Goal: Task Accomplishment & Management: Complete application form

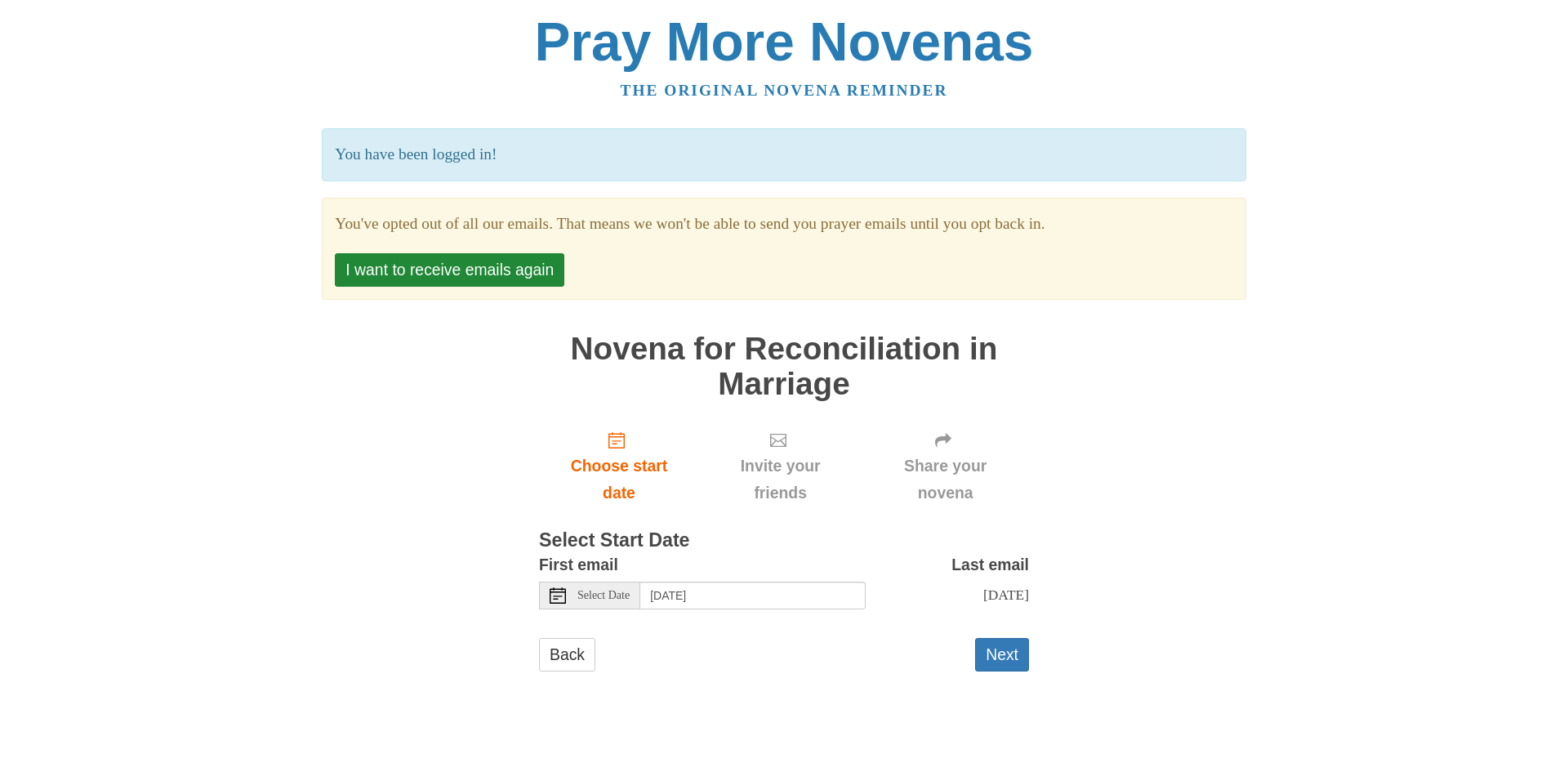
click at [604, 601] on span "Select Date" at bounding box center [604, 595] width 52 height 12
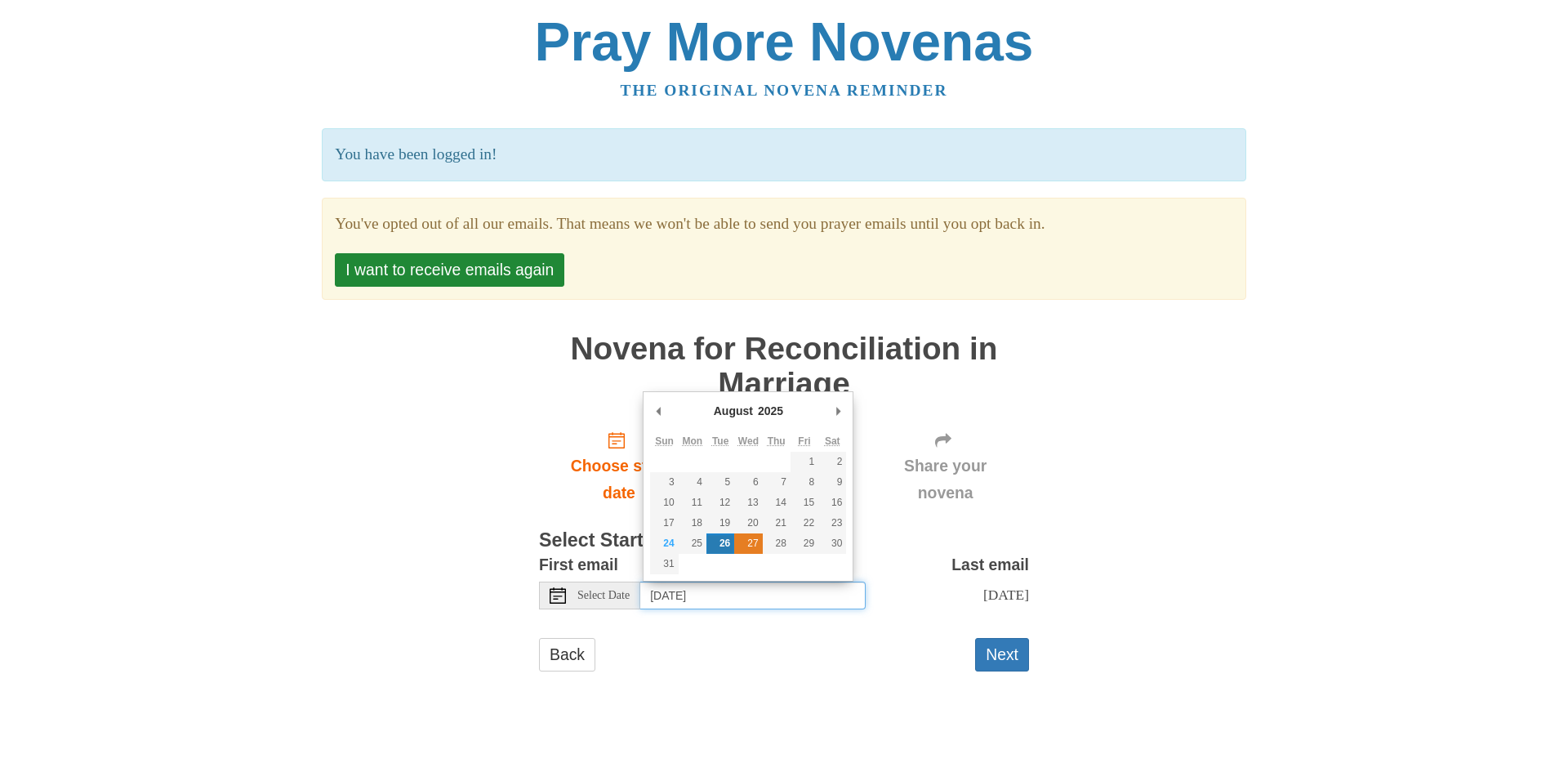
type input "Wednesday, August 27th"
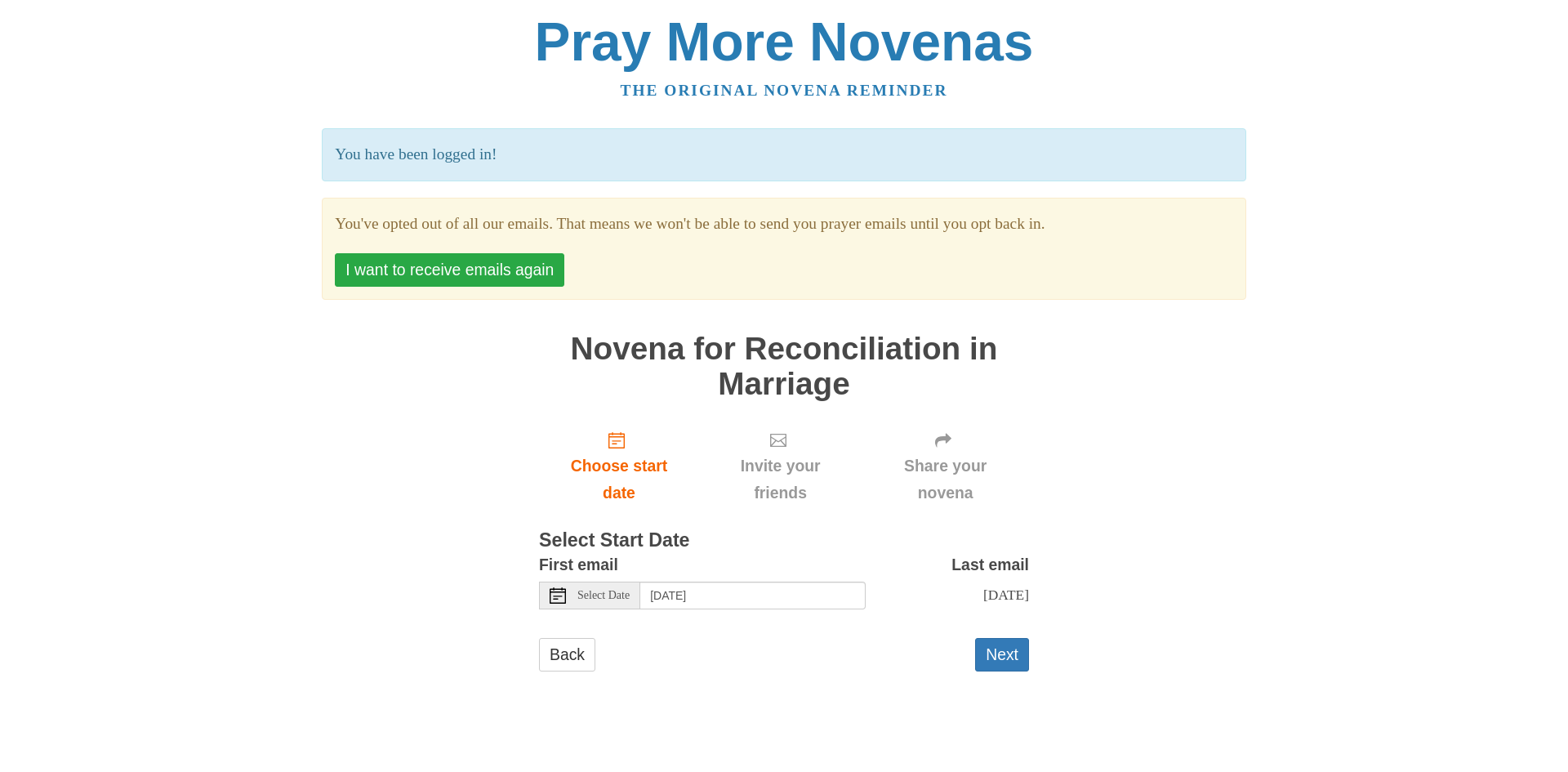
click at [457, 267] on button "I want to receive emails again" at bounding box center [449, 270] width 230 height 34
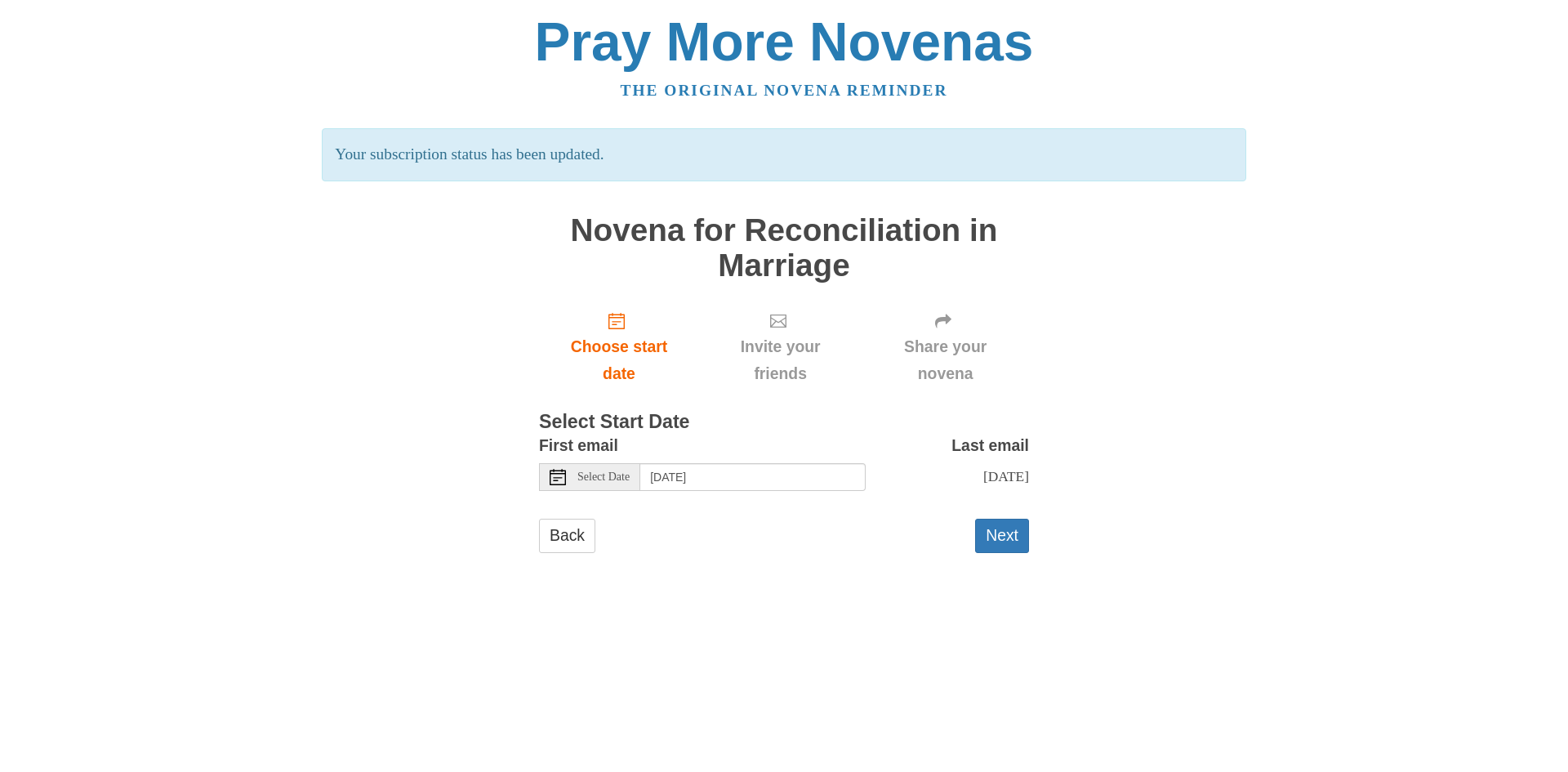
click at [557, 478] on use at bounding box center [557, 477] width 16 height 16
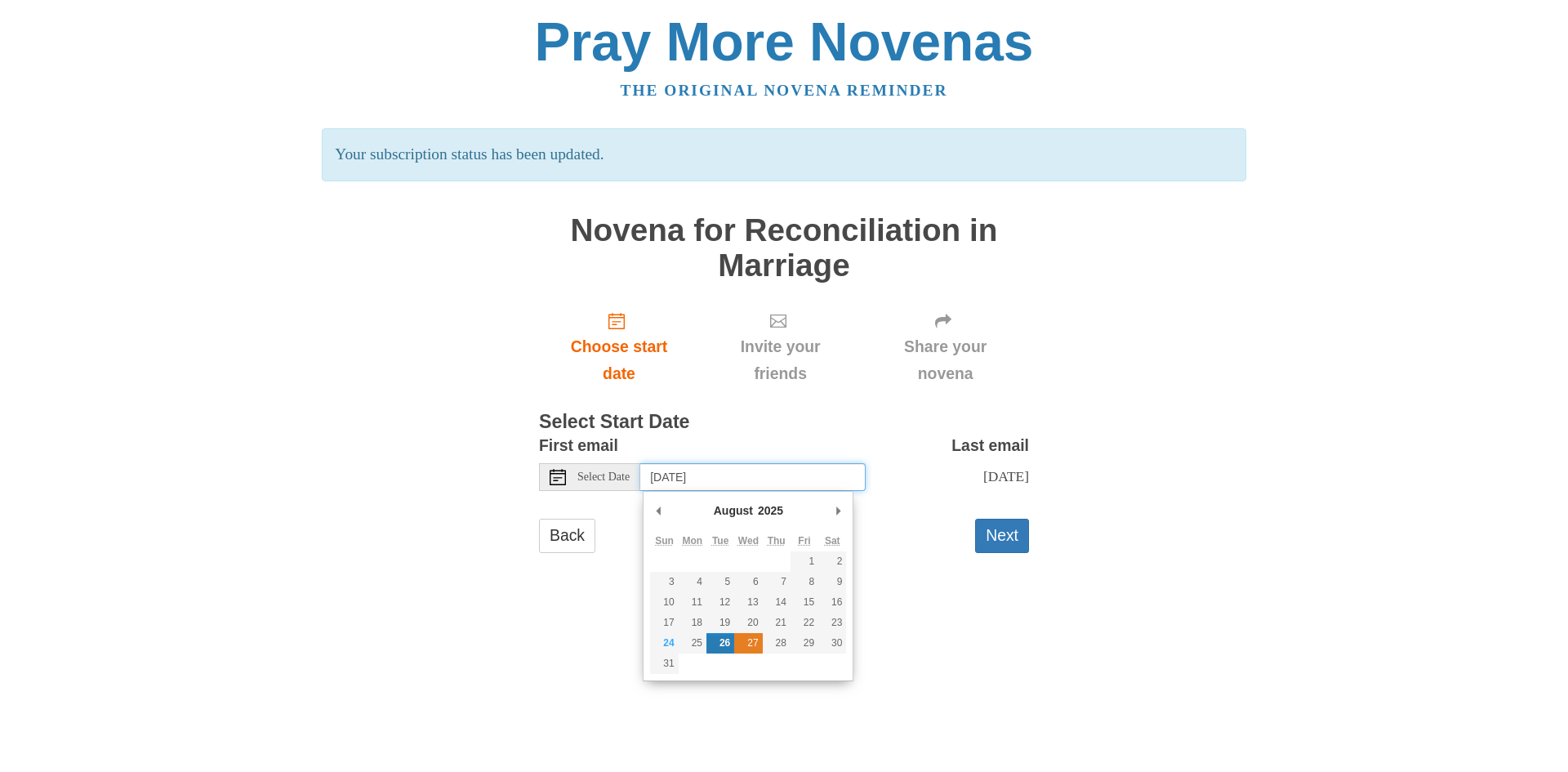
type input "Wednesday, August 27th"
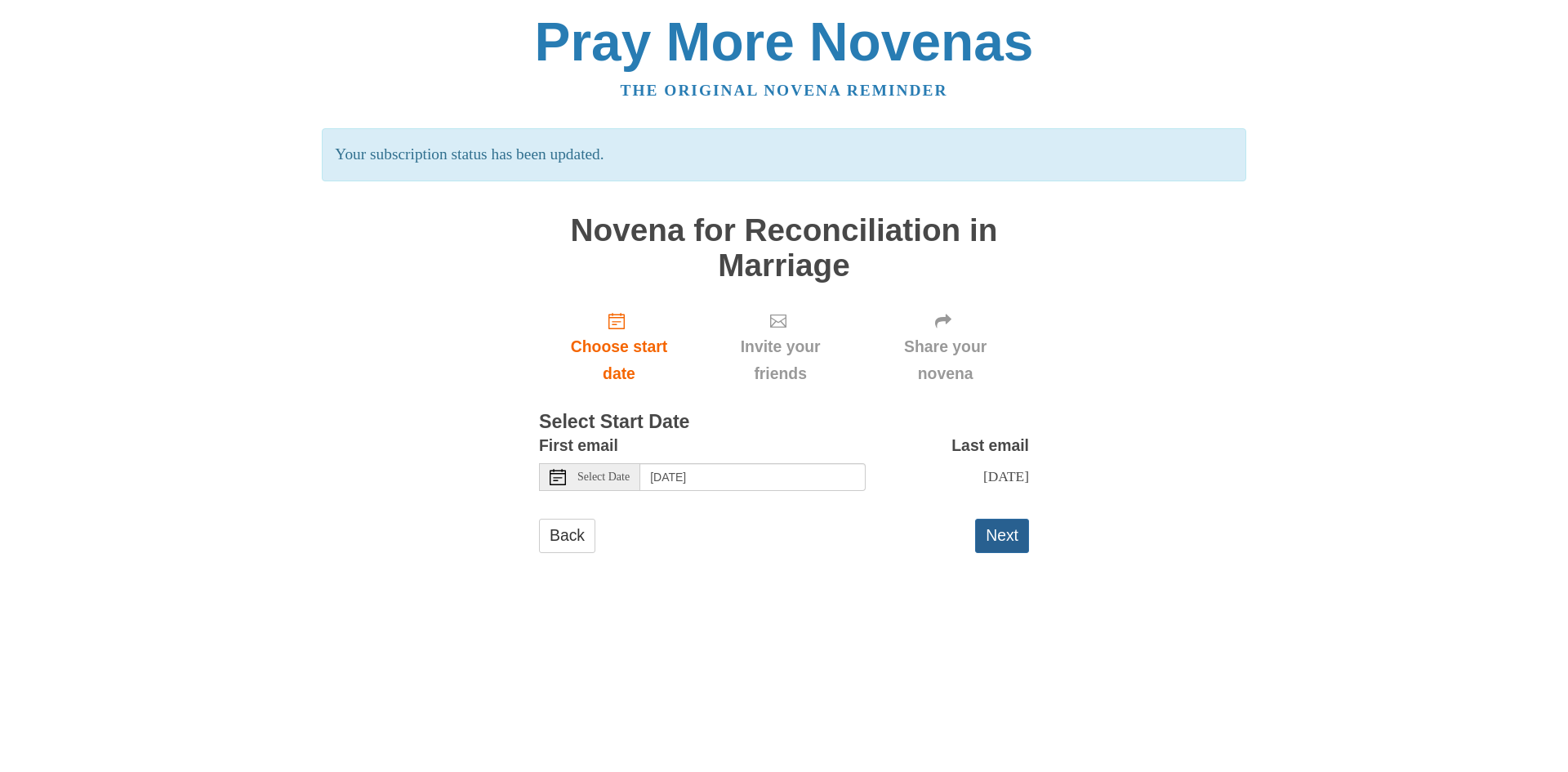
click at [1010, 537] on button "Next" at bounding box center [1002, 536] width 54 height 34
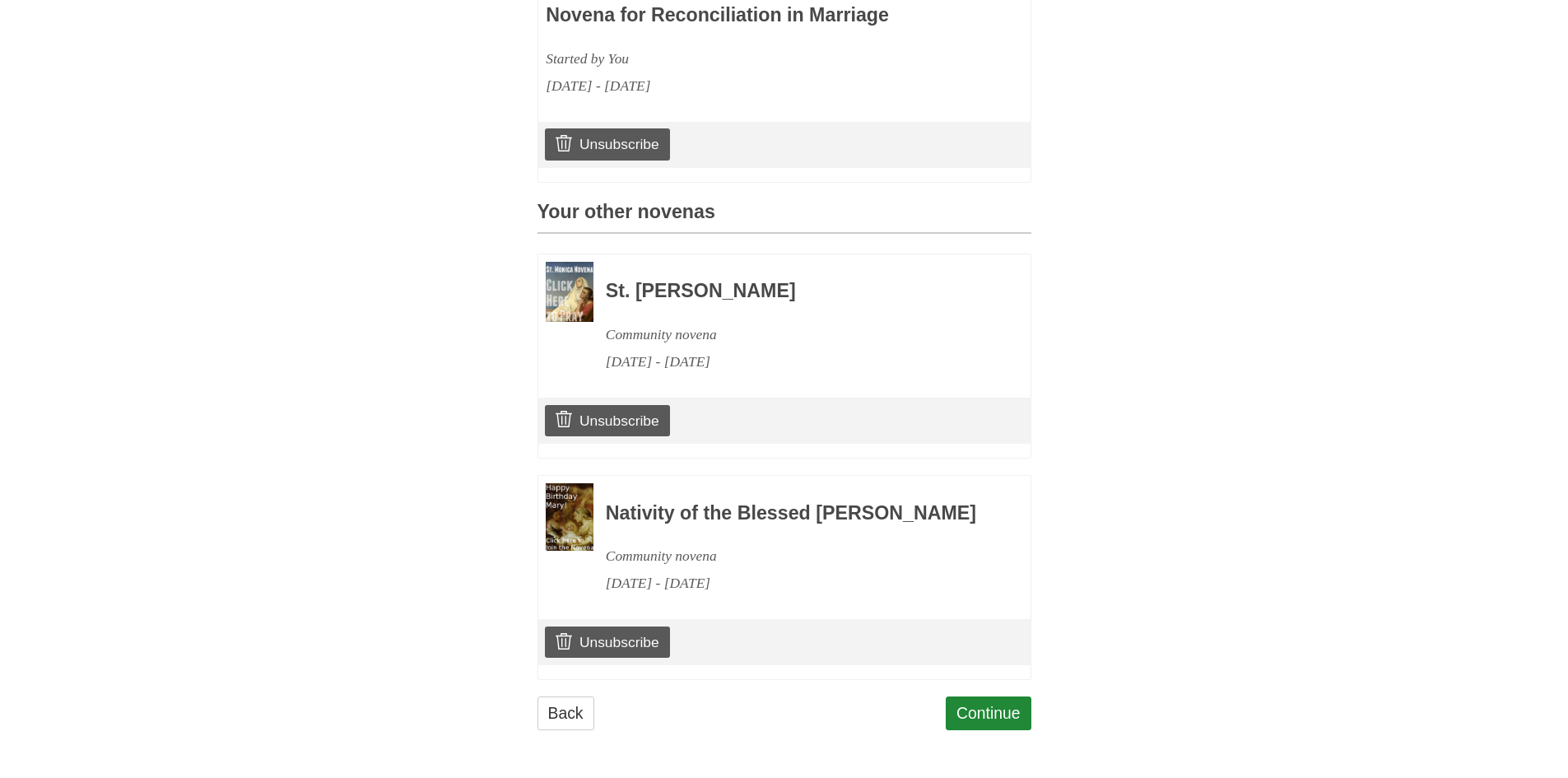
scroll to position [617, 0]
click at [629, 405] on link "Unsubscribe" at bounding box center [607, 420] width 125 height 31
click at [616, 404] on link "Unsubscribe" at bounding box center [607, 420] width 125 height 31
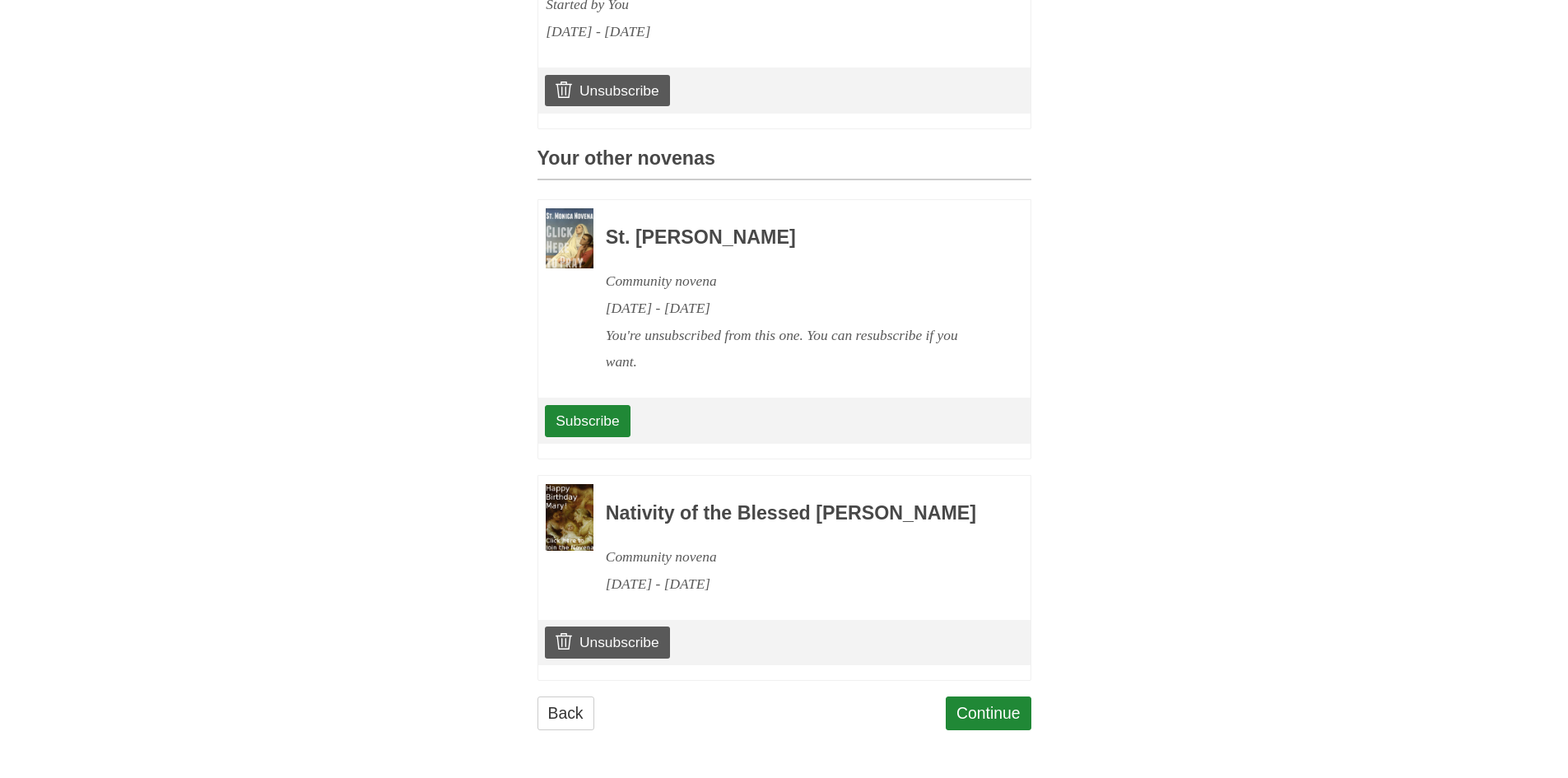
scroll to position [749, 0]
click at [610, 641] on link "Unsubscribe" at bounding box center [607, 642] width 125 height 31
click at [609, 643] on link "Unsubscribe" at bounding box center [607, 642] width 125 height 31
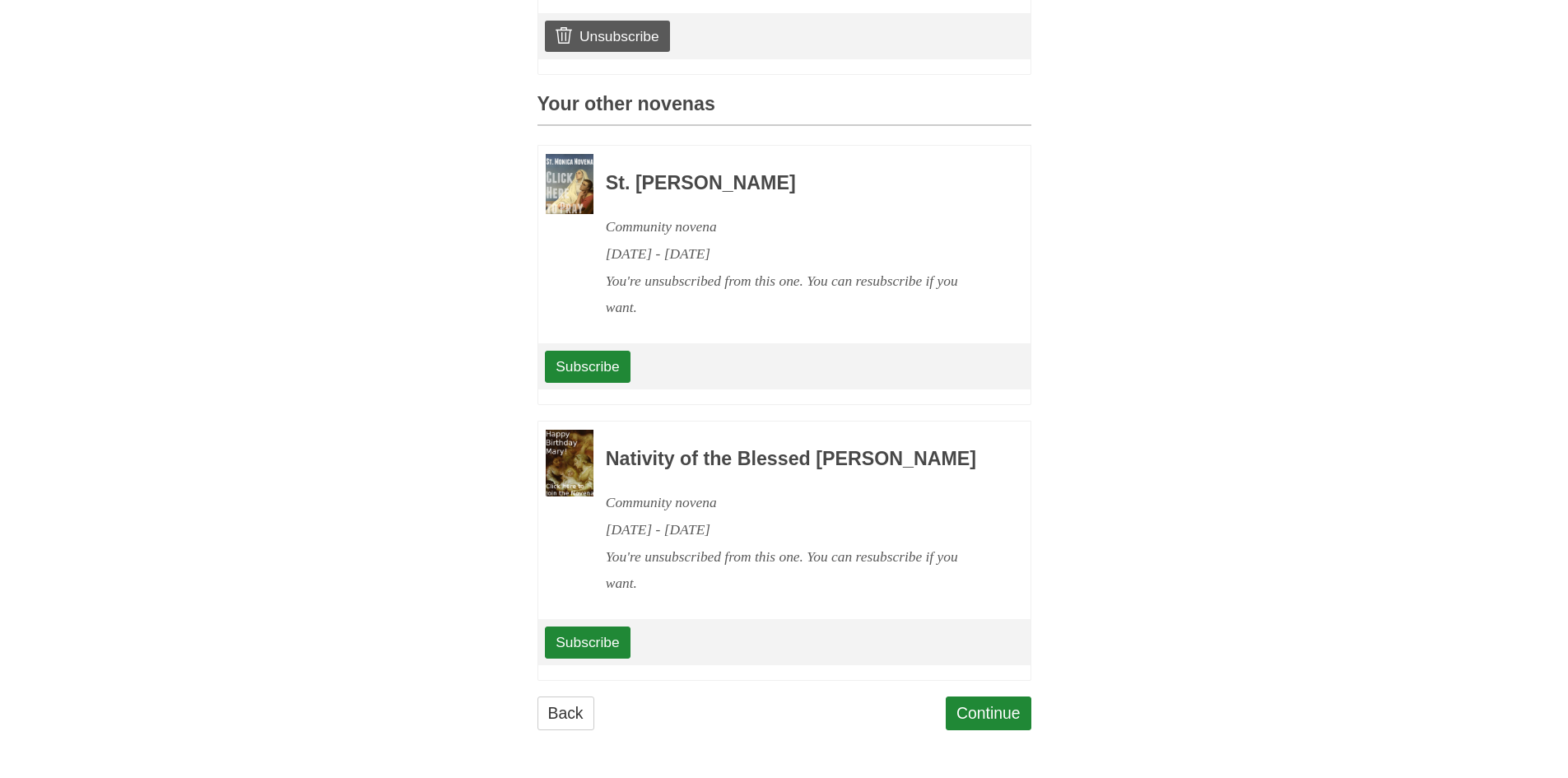
scroll to position [803, 0]
click at [997, 709] on link "Continue" at bounding box center [988, 714] width 86 height 34
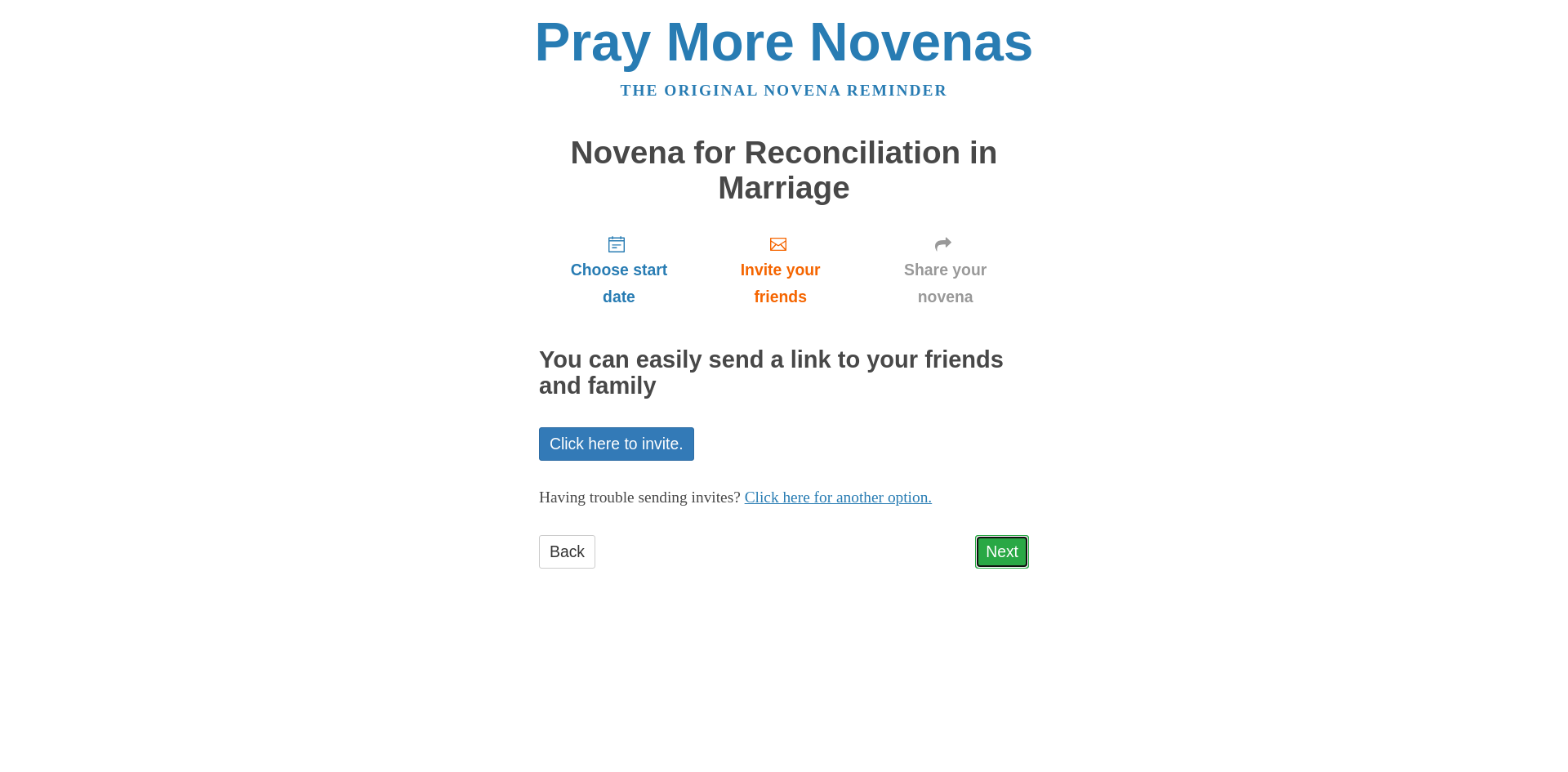
click at [1002, 551] on link "Next" at bounding box center [1002, 552] width 54 height 34
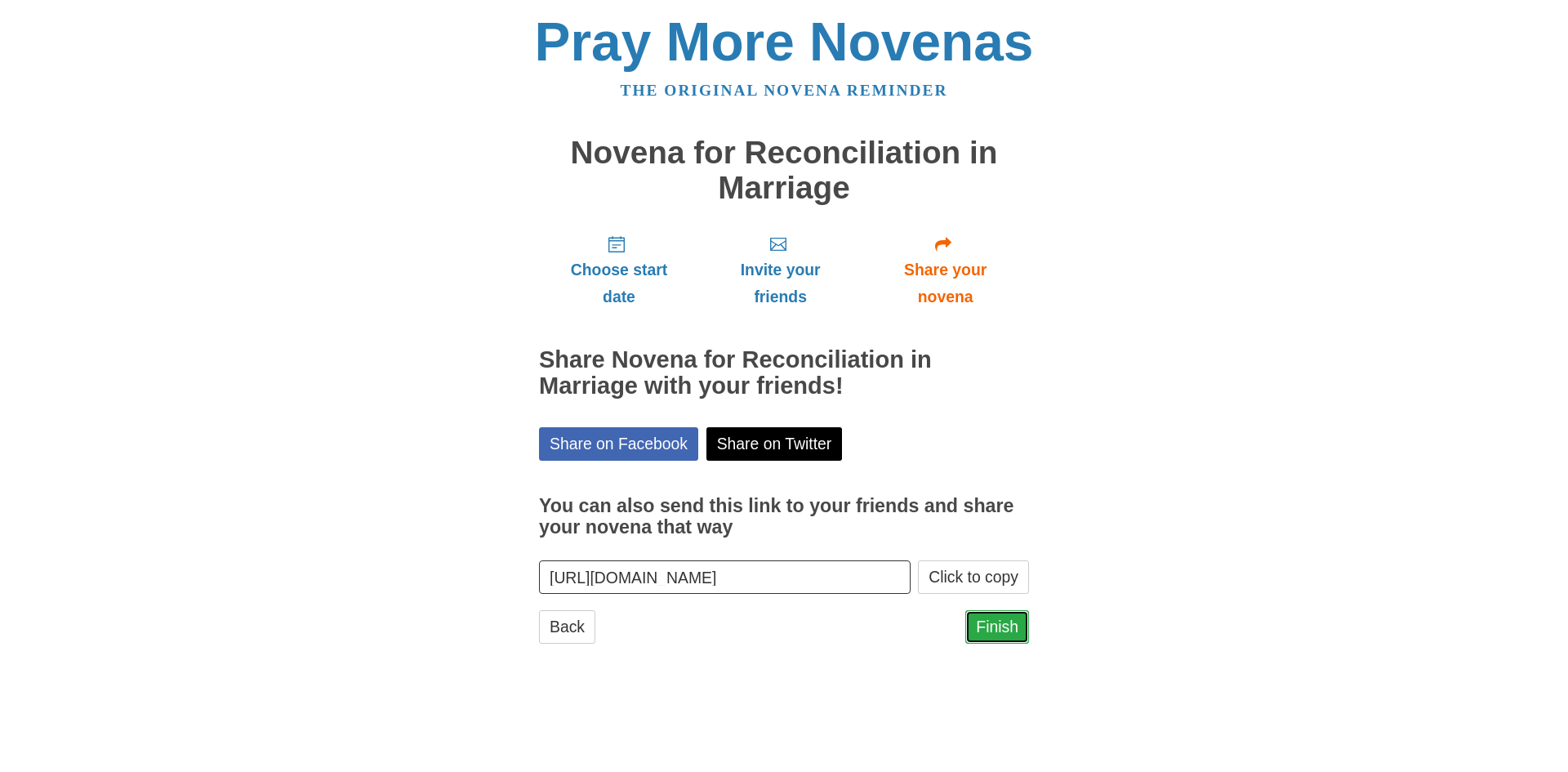
click at [994, 625] on link "Finish" at bounding box center [997, 627] width 64 height 34
